Goal: Transaction & Acquisition: Purchase product/service

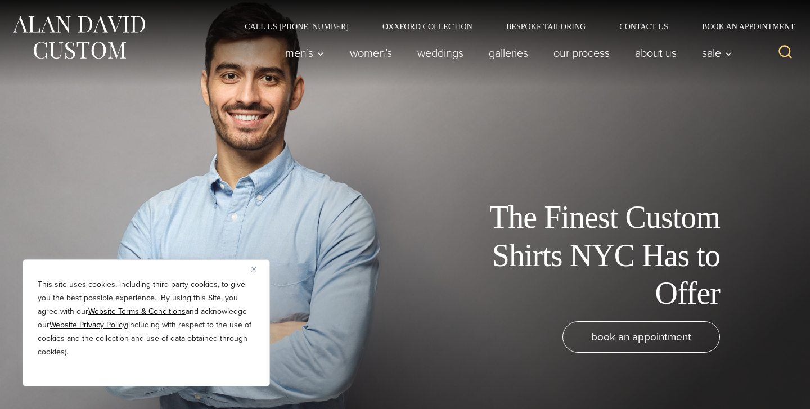
click at [257, 272] on button "Close" at bounding box center [259, 269] width 14 height 14
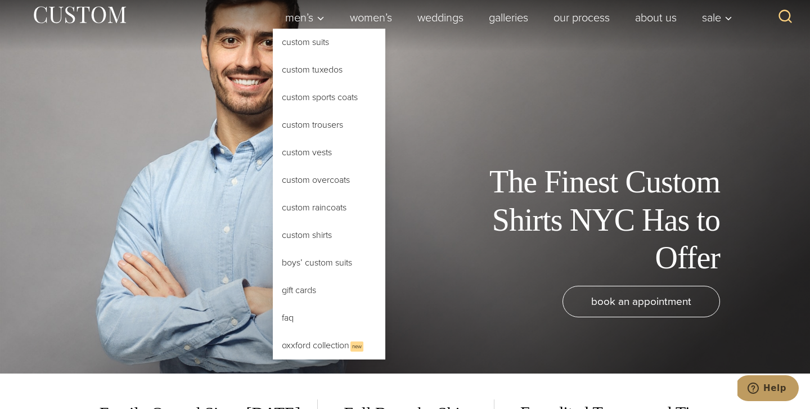
scroll to position [39, 0]
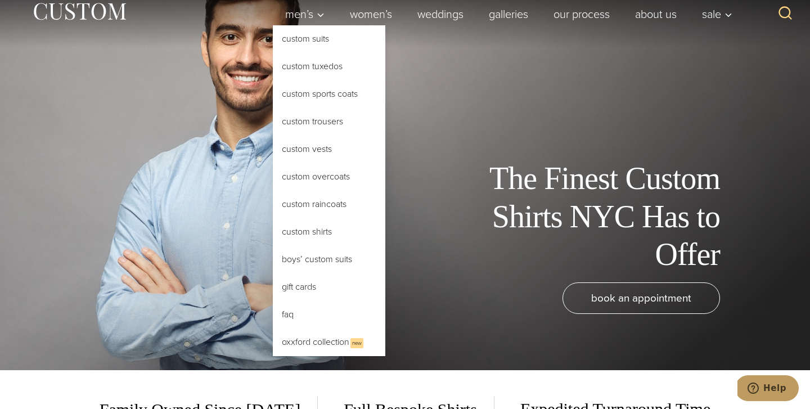
click at [302, 236] on link "Custom Shirts" at bounding box center [329, 231] width 113 height 27
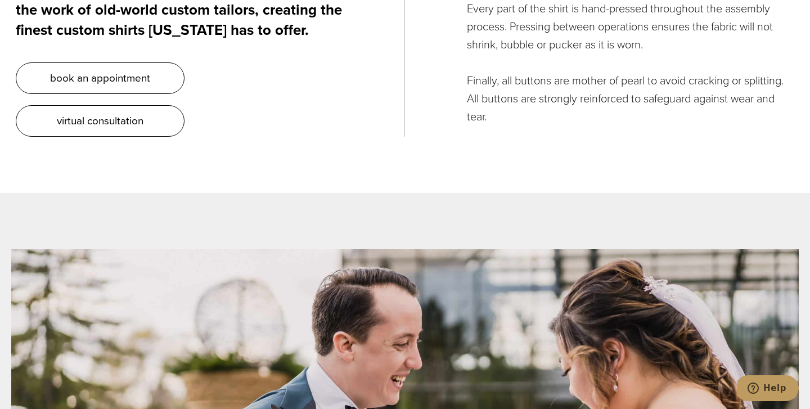
scroll to position [3636, 0]
